Goal: Contribute content: Contribute content

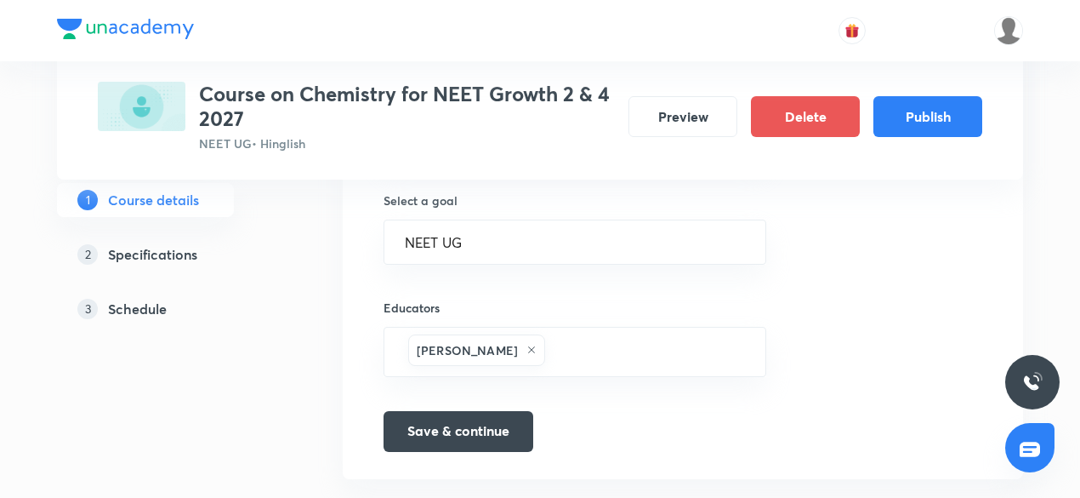
scroll to position [1201, 0]
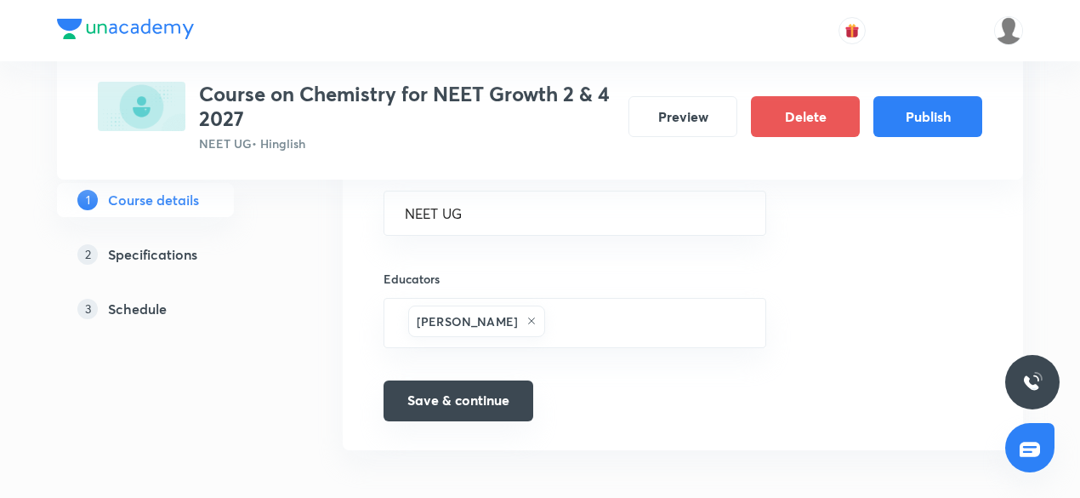
click at [476, 380] on button "Save & continue" at bounding box center [459, 400] width 150 height 41
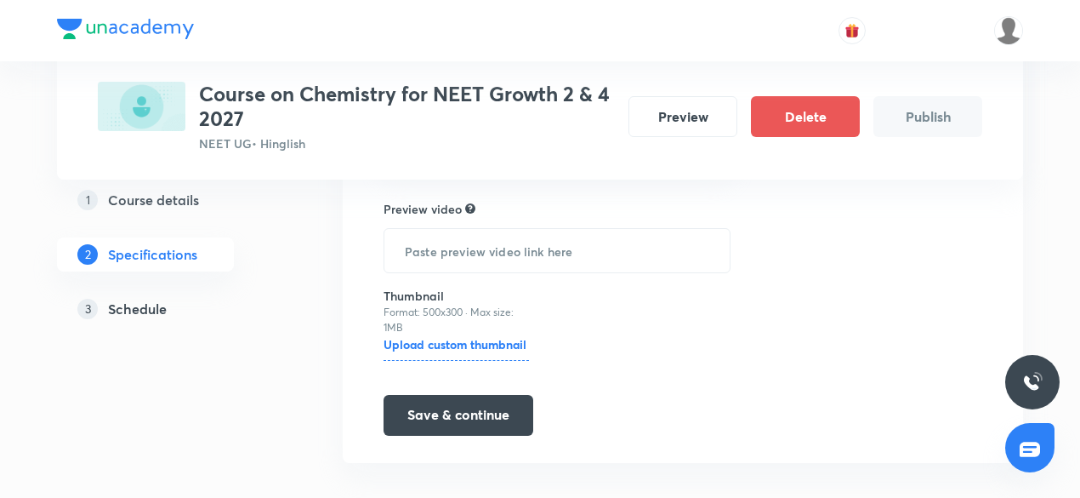
scroll to position [764, 0]
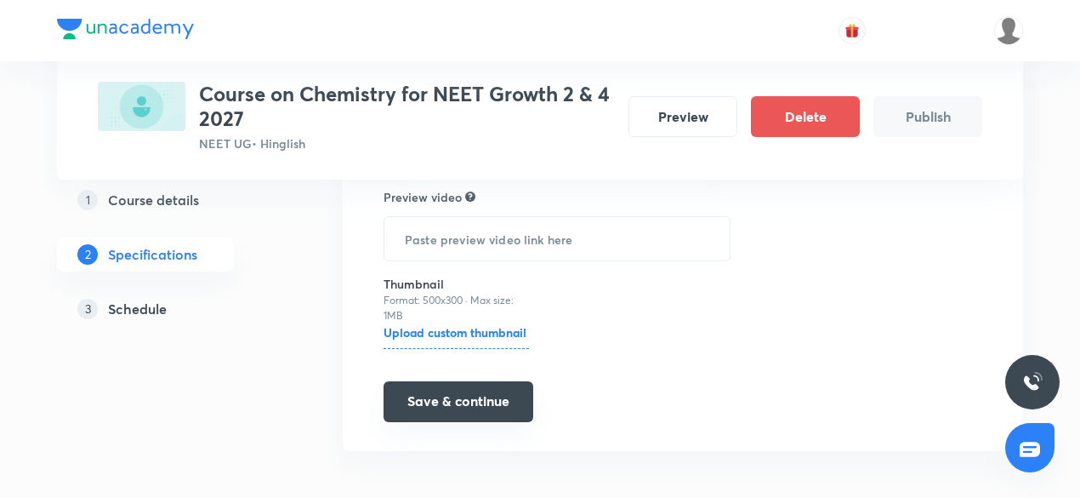
click at [463, 385] on button "Save & continue" at bounding box center [459, 401] width 150 height 41
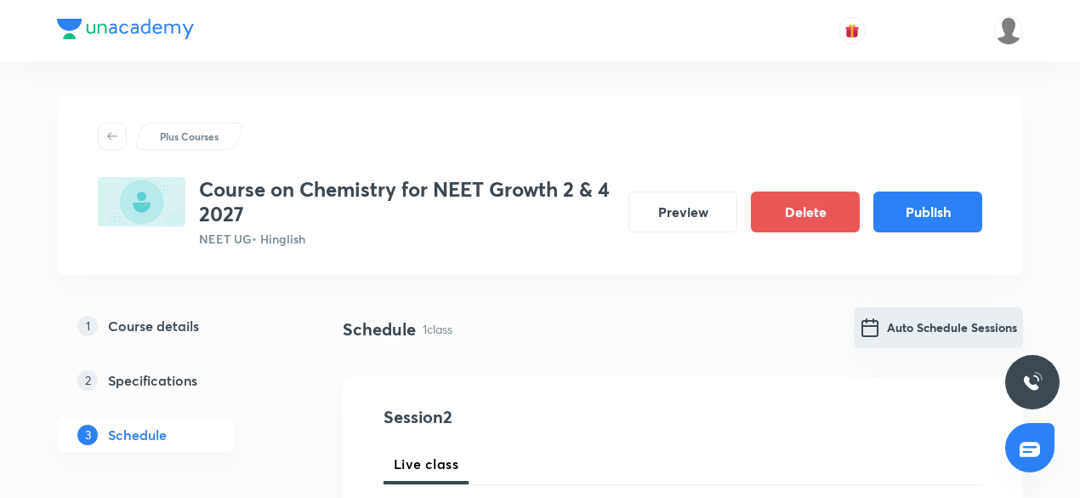
click at [961, 334] on button "Auto Schedule Sessions" at bounding box center [938, 327] width 169 height 41
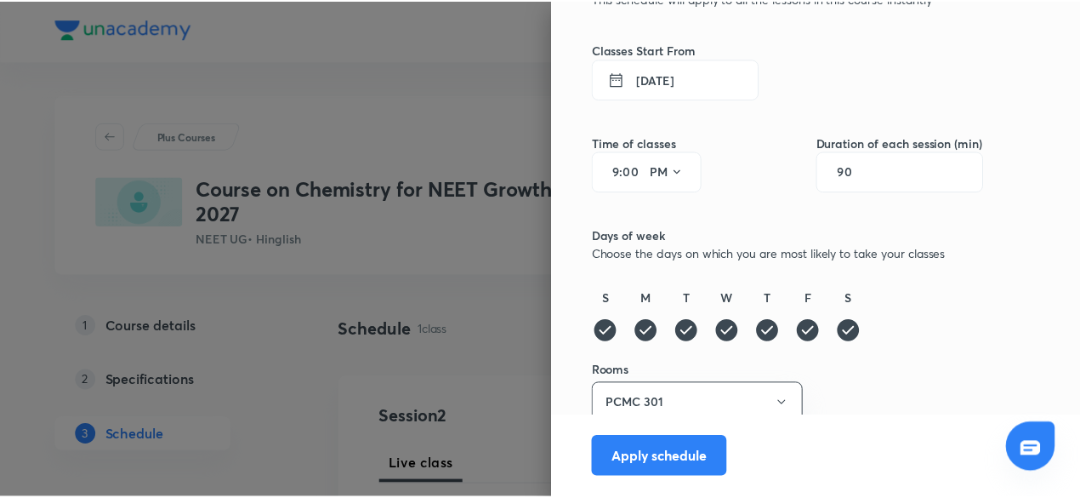
scroll to position [131, 0]
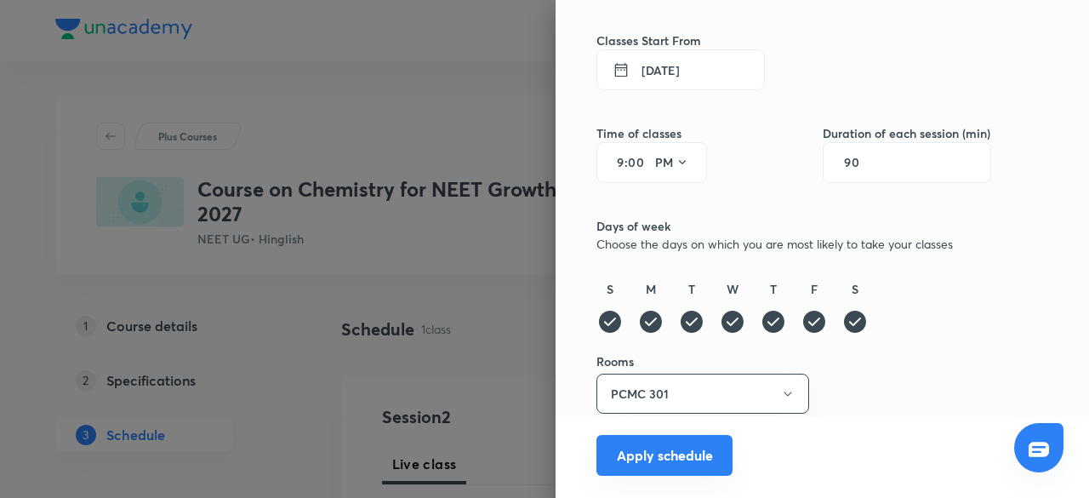
click at [691, 468] on button "Apply schedule" at bounding box center [664, 455] width 136 height 41
click at [664, 462] on button "Apply schedule" at bounding box center [664, 455] width 136 height 41
click at [675, 161] on icon at bounding box center [682, 163] width 14 height 14
click at [660, 208] on div "AM" at bounding box center [659, 205] width 61 height 41
click at [664, 446] on button "Apply schedule" at bounding box center [664, 455] width 136 height 41
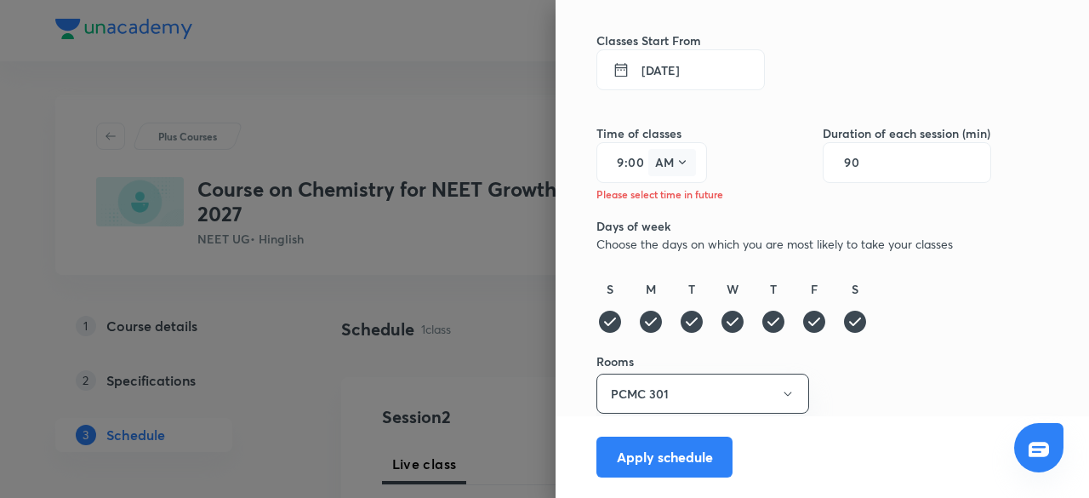
click at [675, 162] on icon at bounding box center [682, 163] width 14 height 14
click at [669, 208] on div "PM" at bounding box center [659, 205] width 61 height 41
click at [681, 474] on button "Apply schedule" at bounding box center [664, 455] width 136 height 41
click at [483, 248] on div at bounding box center [544, 249] width 1089 height 498
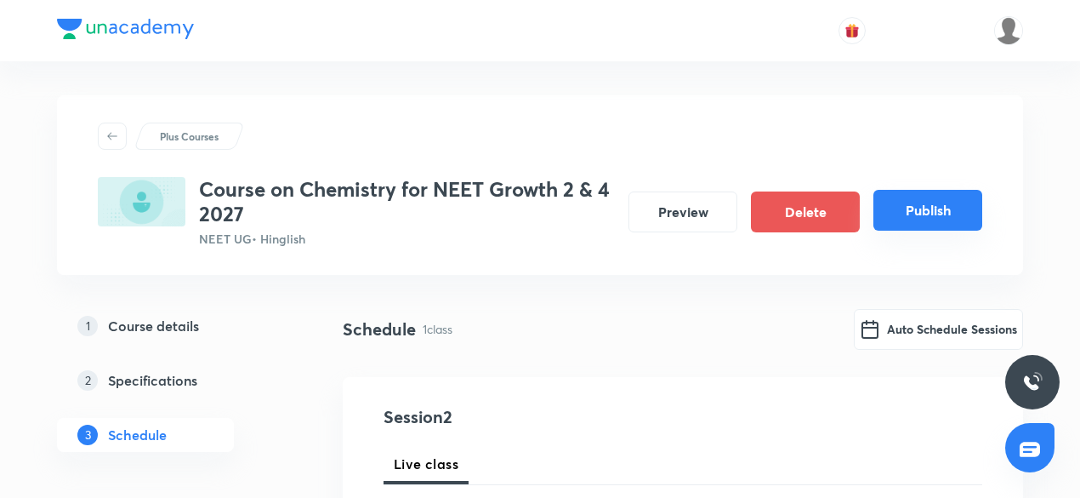
click at [875, 217] on button "Publish" at bounding box center [928, 210] width 109 height 41
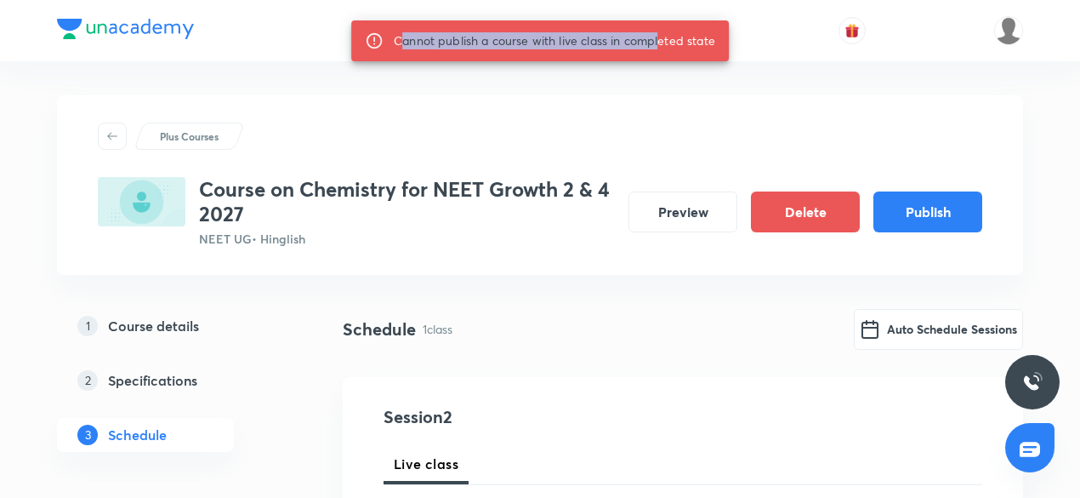
drag, startPoint x: 402, startPoint y: 43, endPoint x: 664, endPoint y: 54, distance: 262.3
click at [664, 54] on div "Cannot publish a course with live class in completed state" at bounding box center [555, 41] width 322 height 31
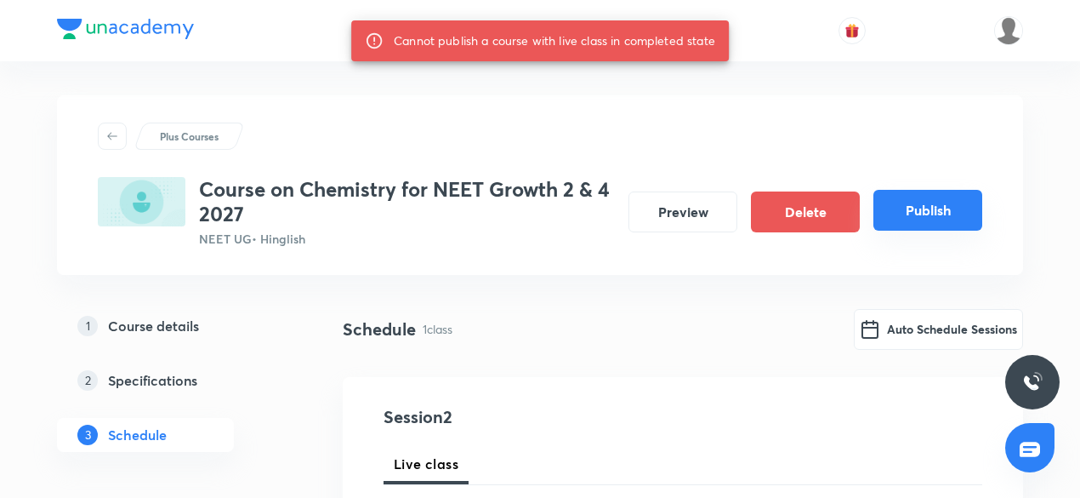
click at [898, 214] on button "Publish" at bounding box center [928, 210] width 109 height 41
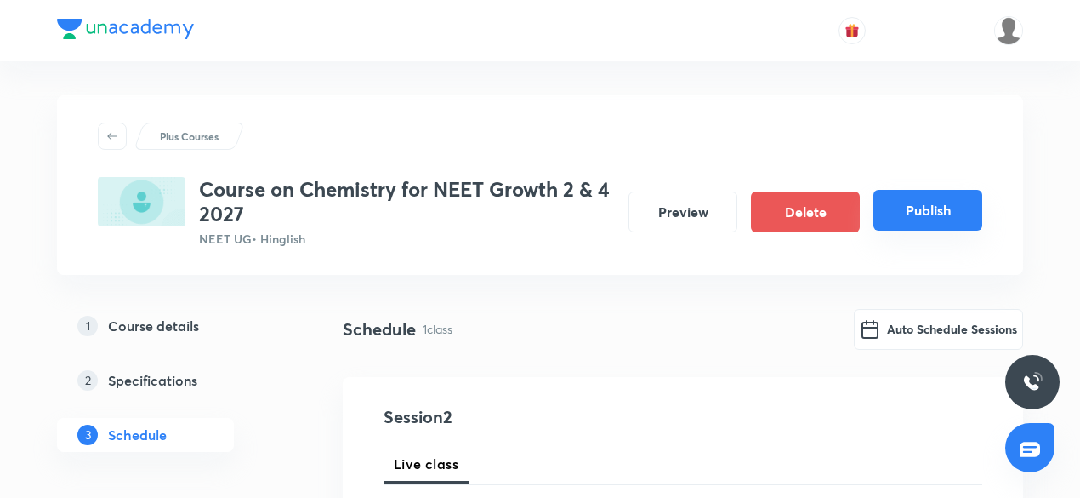
click at [881, 215] on button "Publish" at bounding box center [928, 210] width 109 height 41
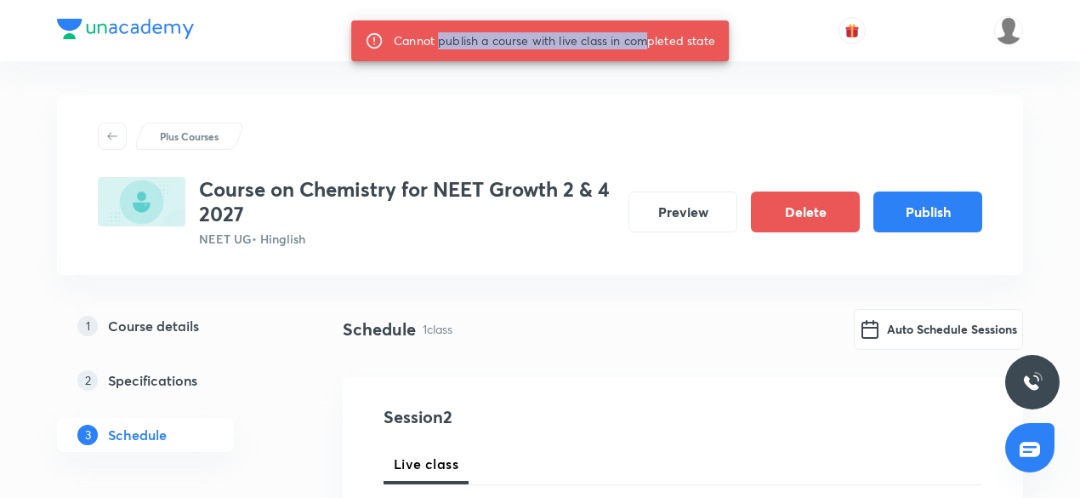
drag, startPoint x: 441, startPoint y: 44, endPoint x: 649, endPoint y: 50, distance: 208.5
click at [649, 50] on div "Cannot publish a course with live class in completed state" at bounding box center [555, 41] width 322 height 31
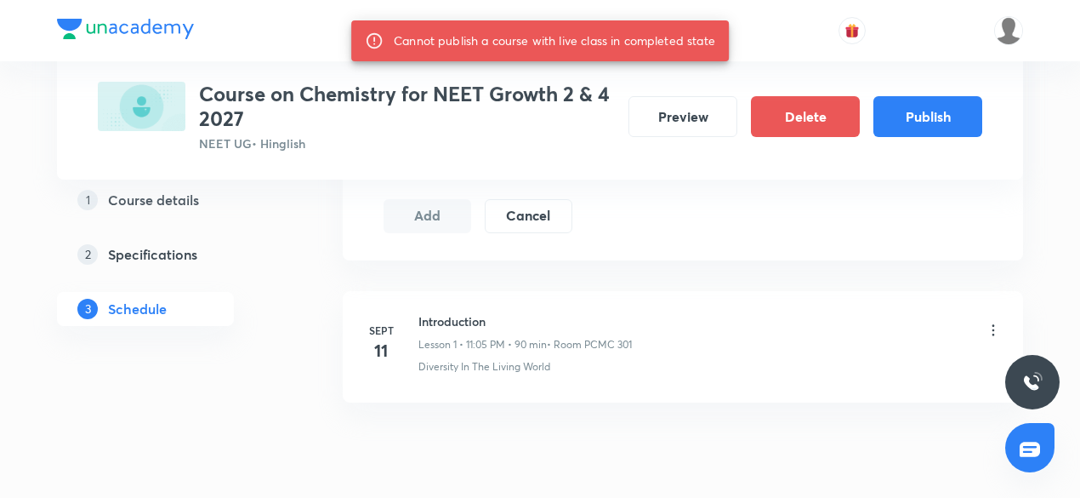
scroll to position [1030, 0]
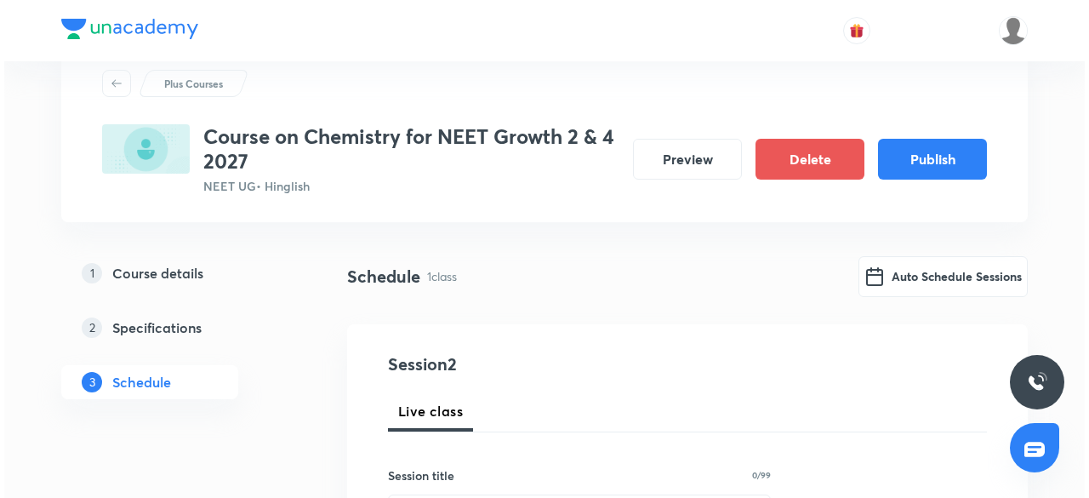
scroll to position [0, 0]
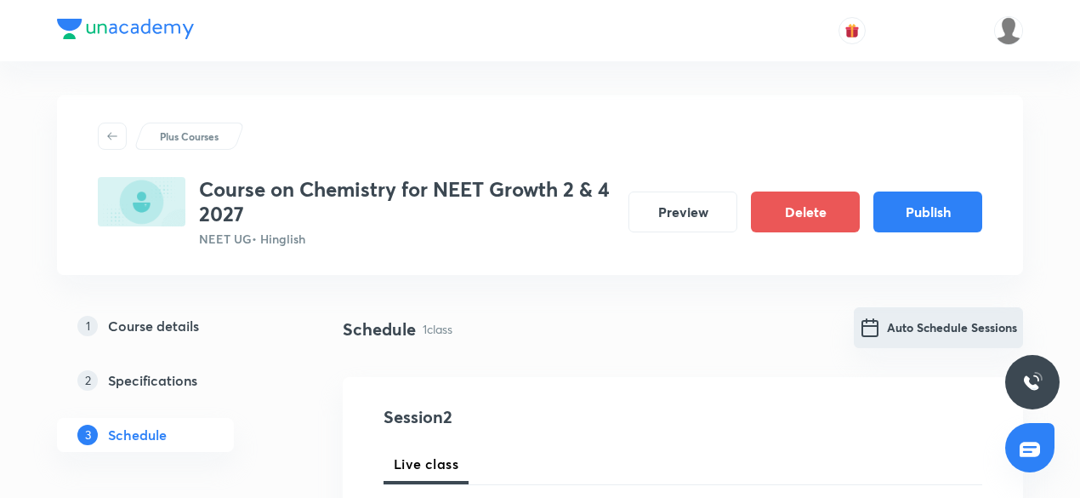
click at [953, 334] on button "Auto Schedule Sessions" at bounding box center [938, 327] width 169 height 41
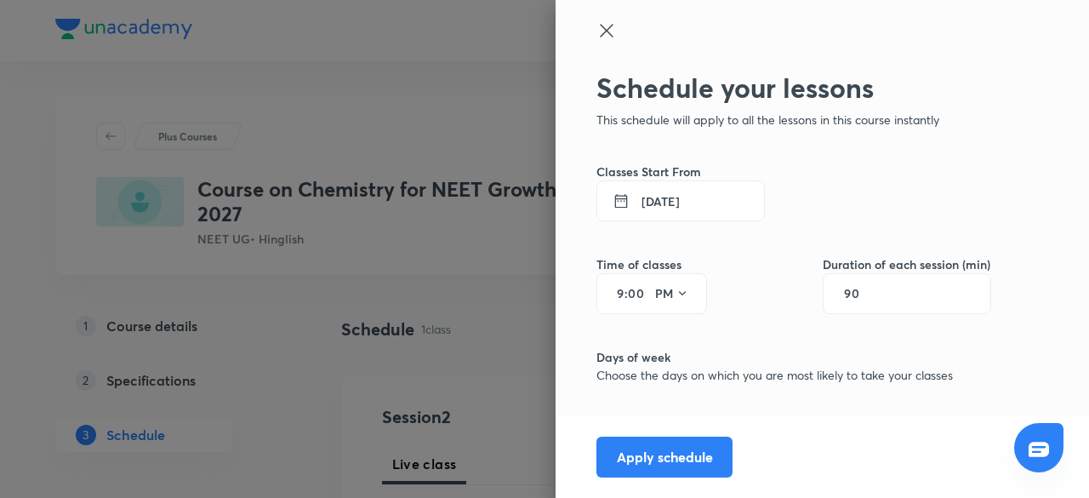
click at [658, 206] on button "[DATE]" at bounding box center [680, 200] width 168 height 41
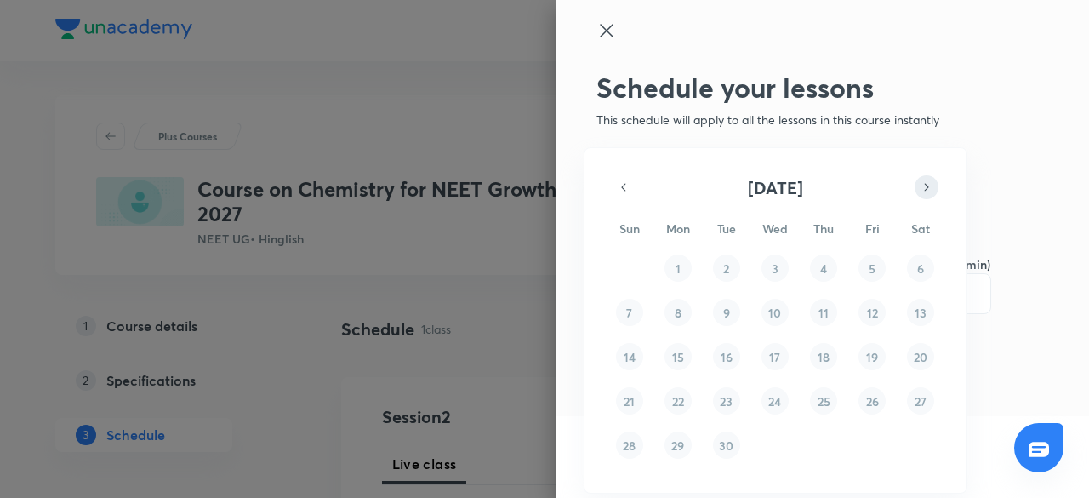
click at [936, 191] on button "button" at bounding box center [926, 187] width 24 height 24
click at [878, 268] on button "3" at bounding box center [871, 267] width 27 height 27
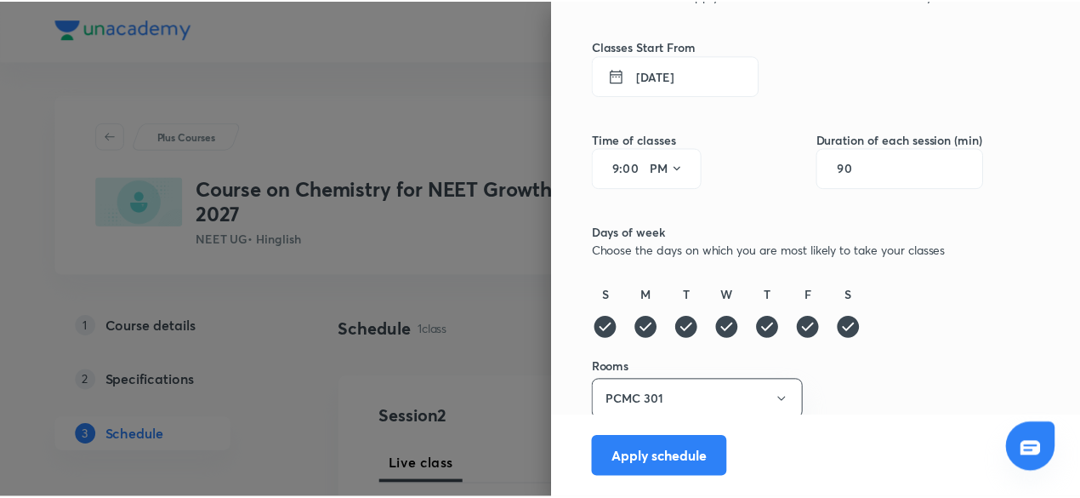
scroll to position [131, 0]
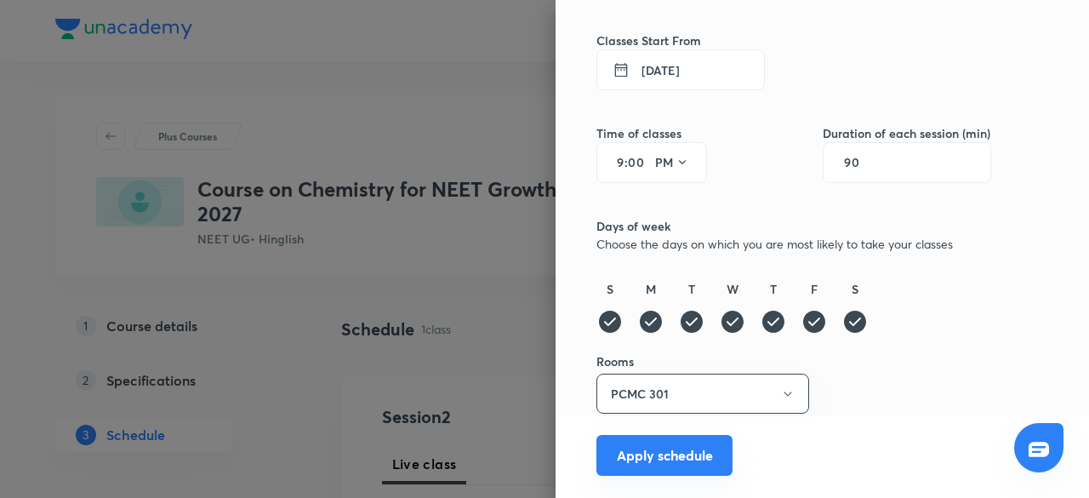
click at [691, 470] on button "Apply schedule" at bounding box center [664, 455] width 136 height 41
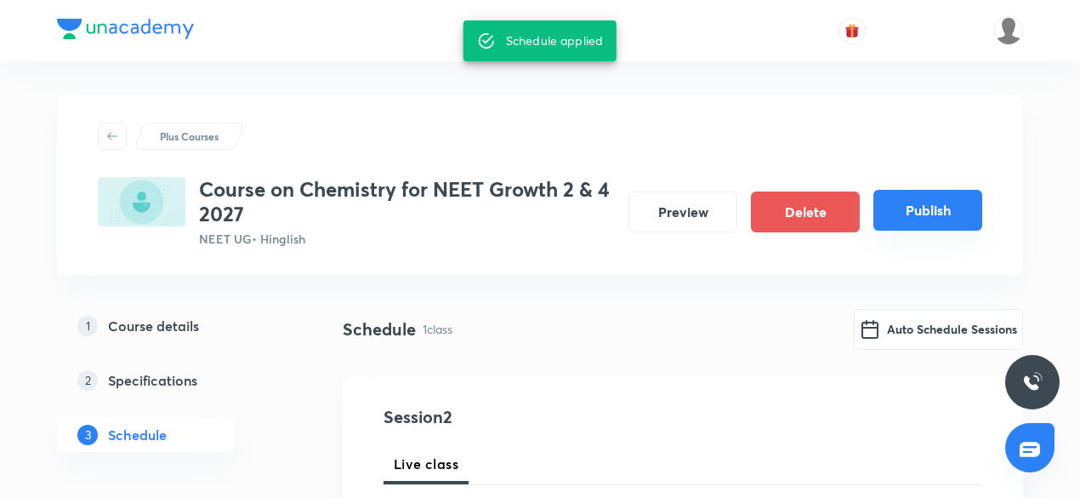
click at [926, 197] on button "Publish" at bounding box center [928, 210] width 109 height 41
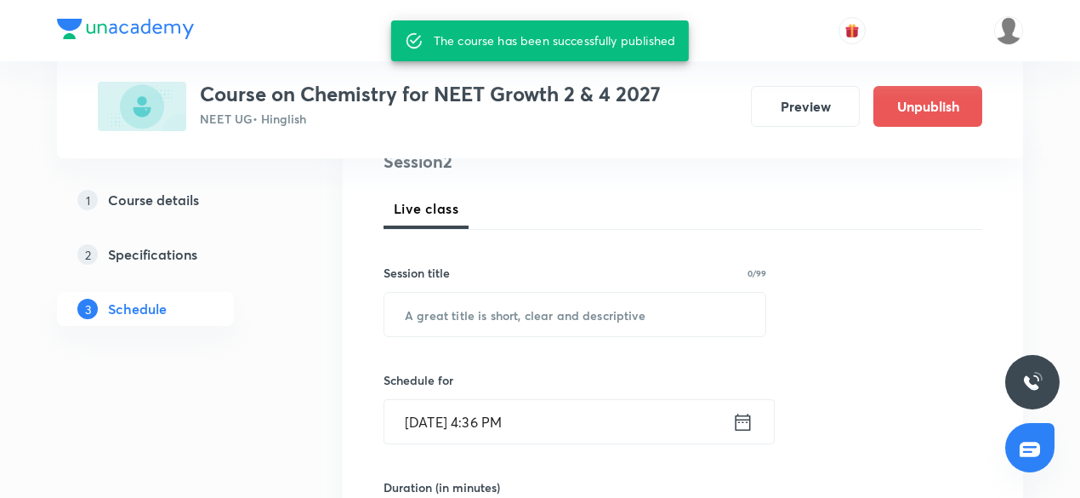
scroll to position [0, 0]
